Goal: Check status: Check status

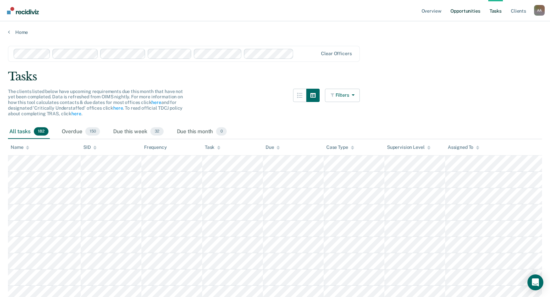
click at [473, 18] on link "Opportunities" at bounding box center [465, 10] width 32 height 21
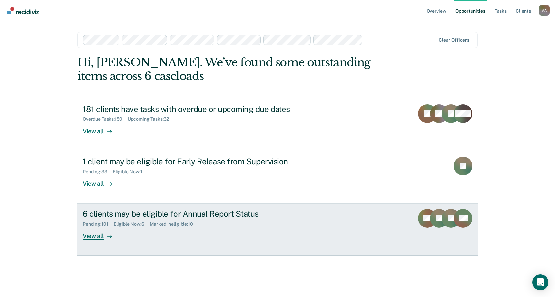
click at [235, 217] on div "6 clients may be eligible for Annual Report Status" at bounding box center [199, 214] width 233 height 10
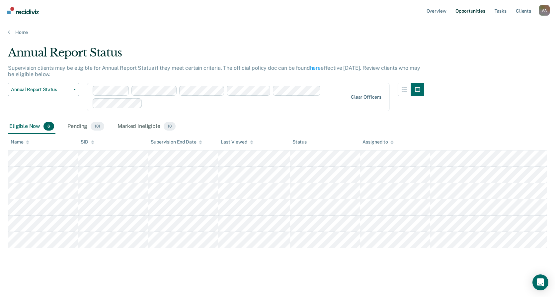
click at [468, 12] on link "Opportunities" at bounding box center [470, 10] width 32 height 21
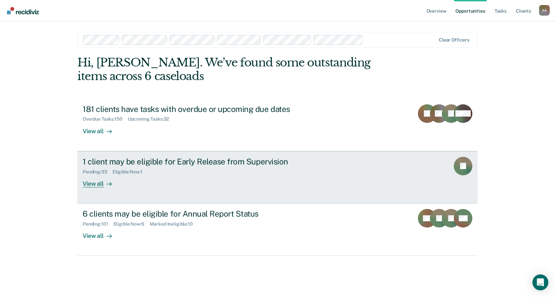
click at [459, 166] on rect at bounding box center [462, 166] width 19 height 19
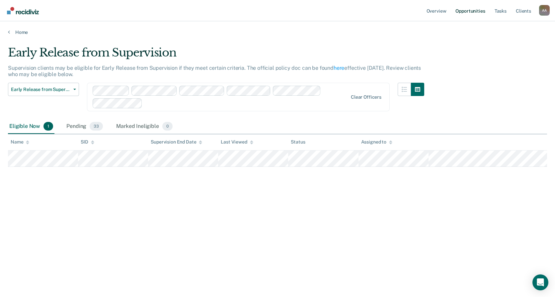
click at [461, 12] on link "Opportunities" at bounding box center [470, 10] width 32 height 21
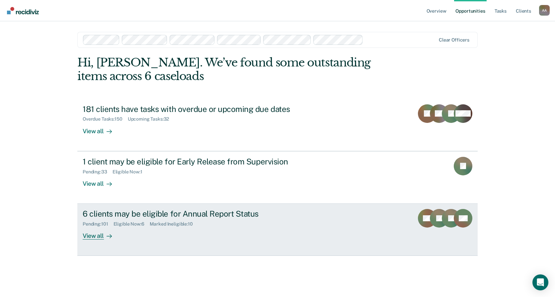
click at [443, 217] on rect at bounding box center [451, 218] width 19 height 19
